Goal: Task Accomplishment & Management: Complete application form

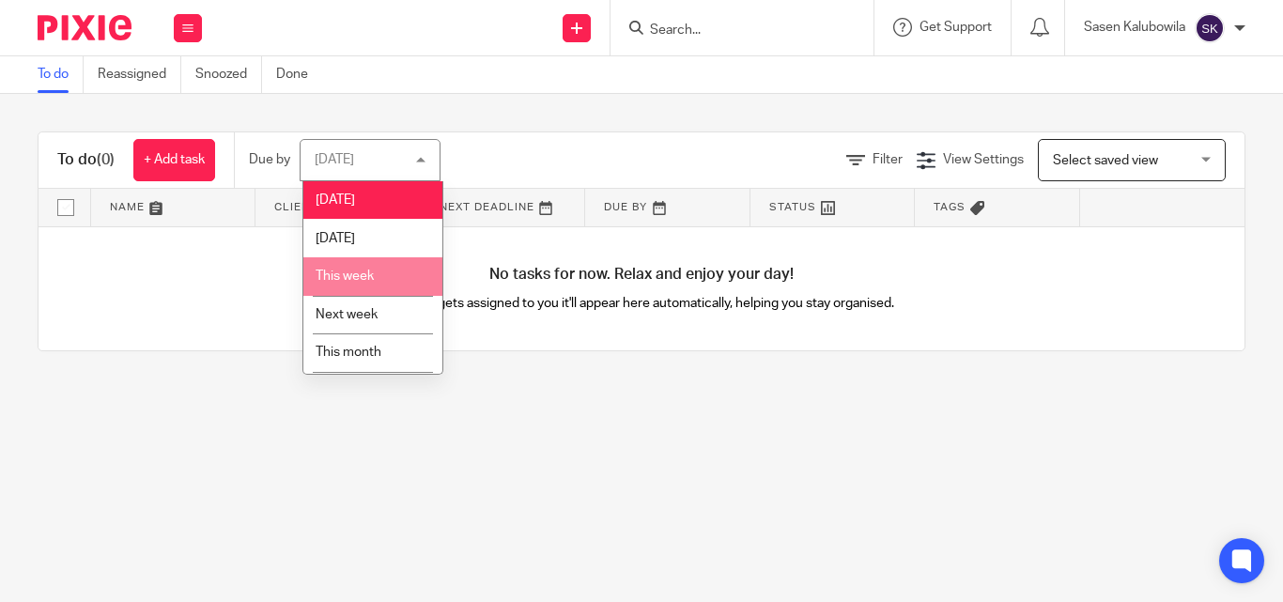
click at [368, 282] on span "This week" at bounding box center [345, 276] width 58 height 13
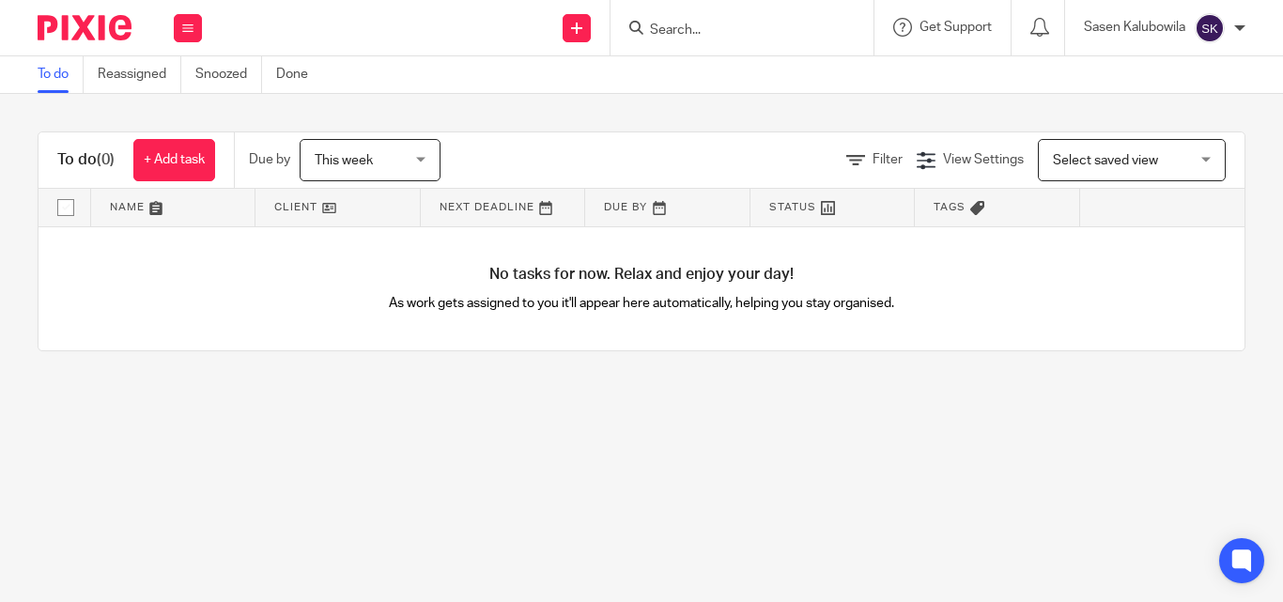
click at [355, 216] on link at bounding box center [337, 208] width 164 height 38
click at [173, 23] on div "Work Email Clients Team Reports Settings" at bounding box center [188, 27] width 66 height 55
click at [187, 31] on icon at bounding box center [187, 28] width 11 height 11
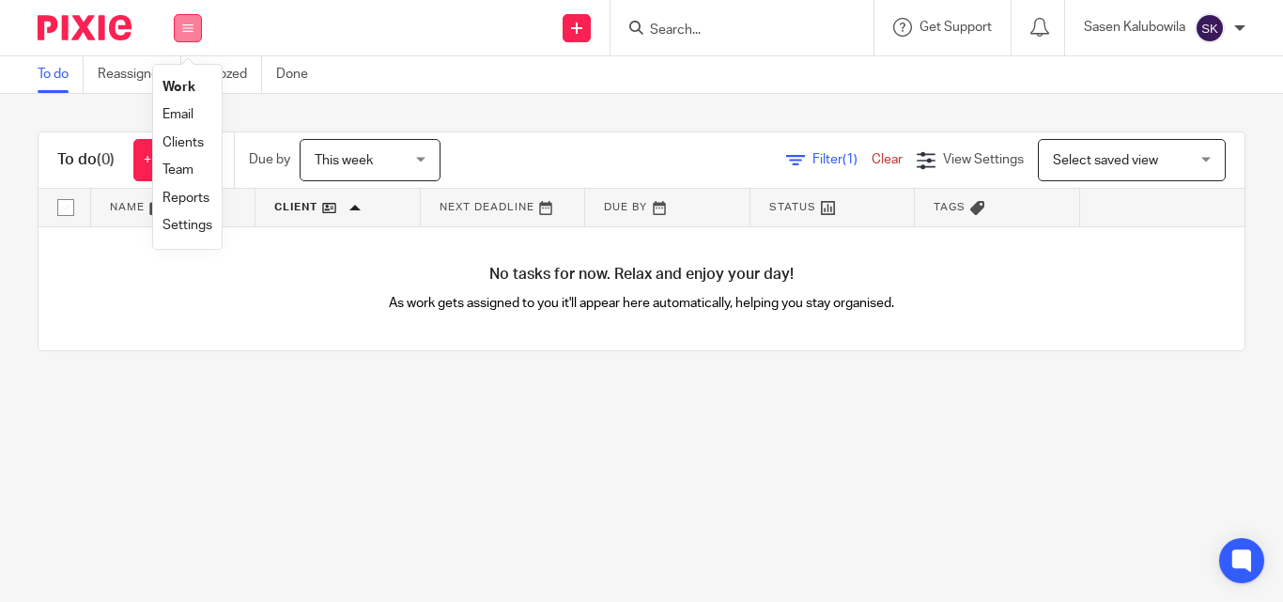
click at [190, 30] on icon at bounding box center [187, 28] width 11 height 11
click at [192, 145] on link "Clients" at bounding box center [182, 142] width 41 height 13
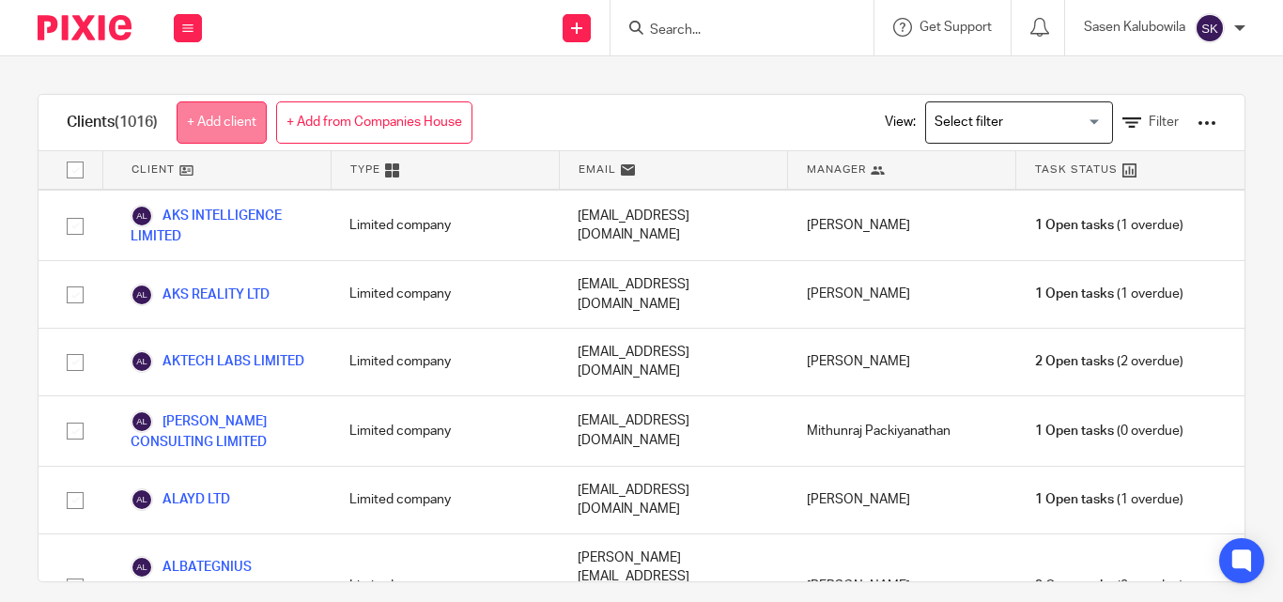
scroll to position [3851, 0]
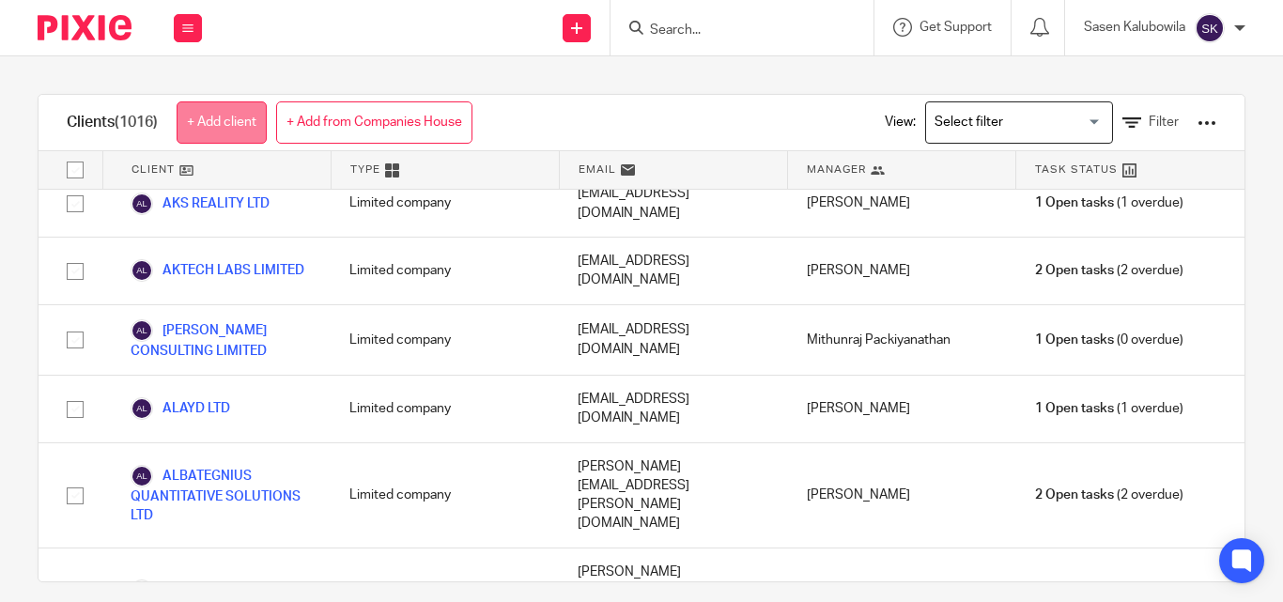
click at [243, 128] on link "+ Add client" at bounding box center [222, 122] width 90 height 42
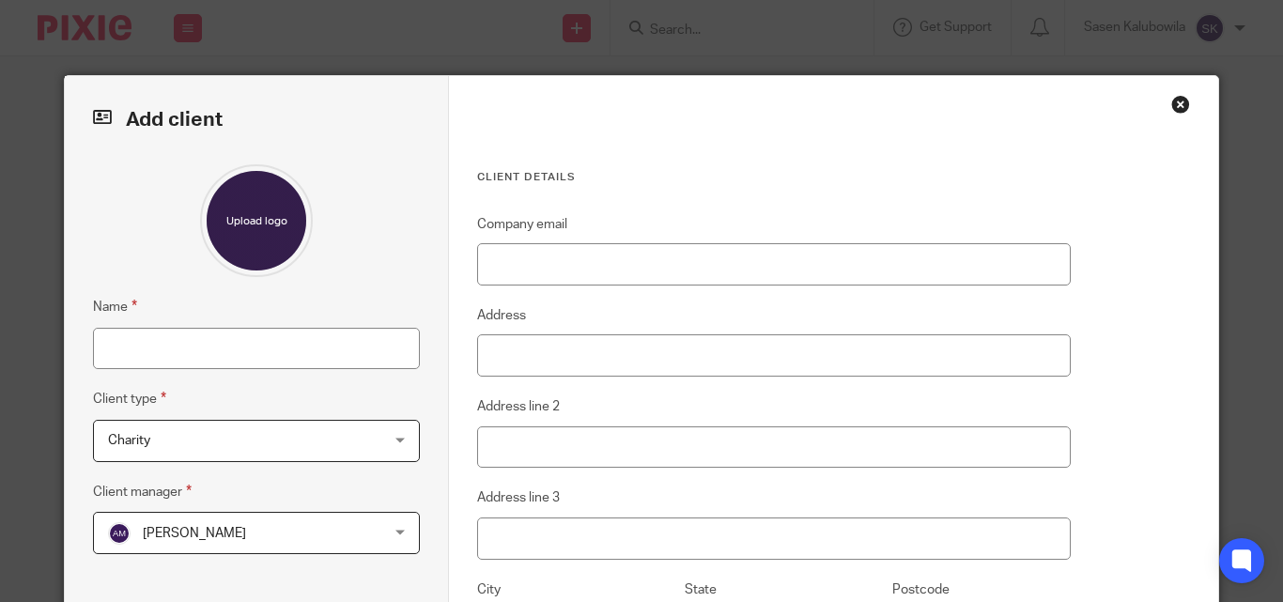
click at [1172, 103] on div "Close this dialog window" at bounding box center [1180, 104] width 19 height 19
